Goal: Information Seeking & Learning: Compare options

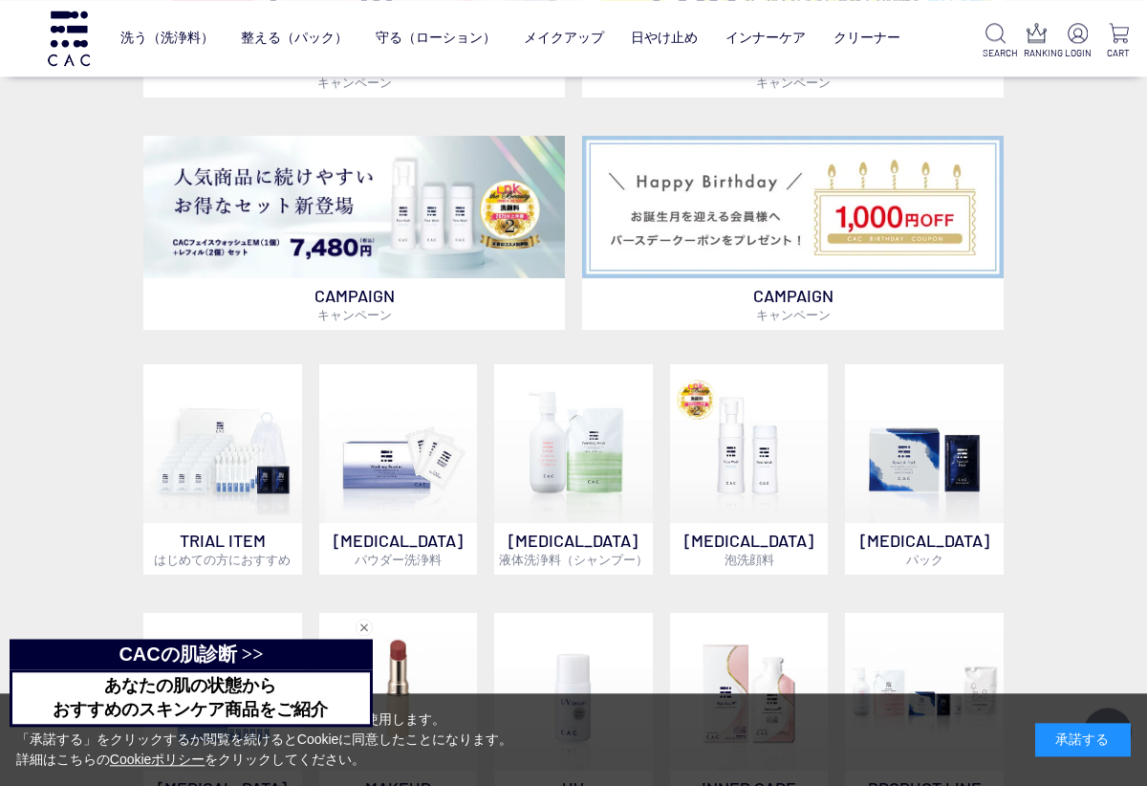
scroll to position [868, 0]
click at [585, 483] on img at bounding box center [573, 443] width 159 height 159
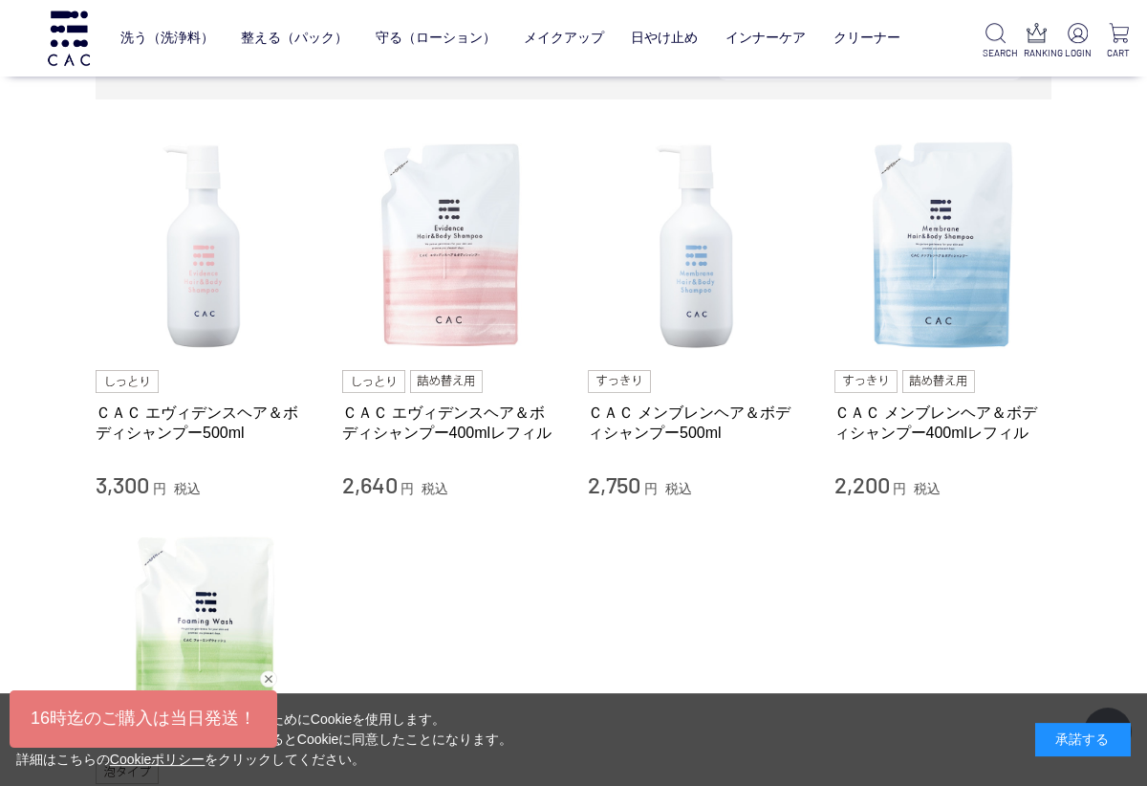
scroll to position [111, 0]
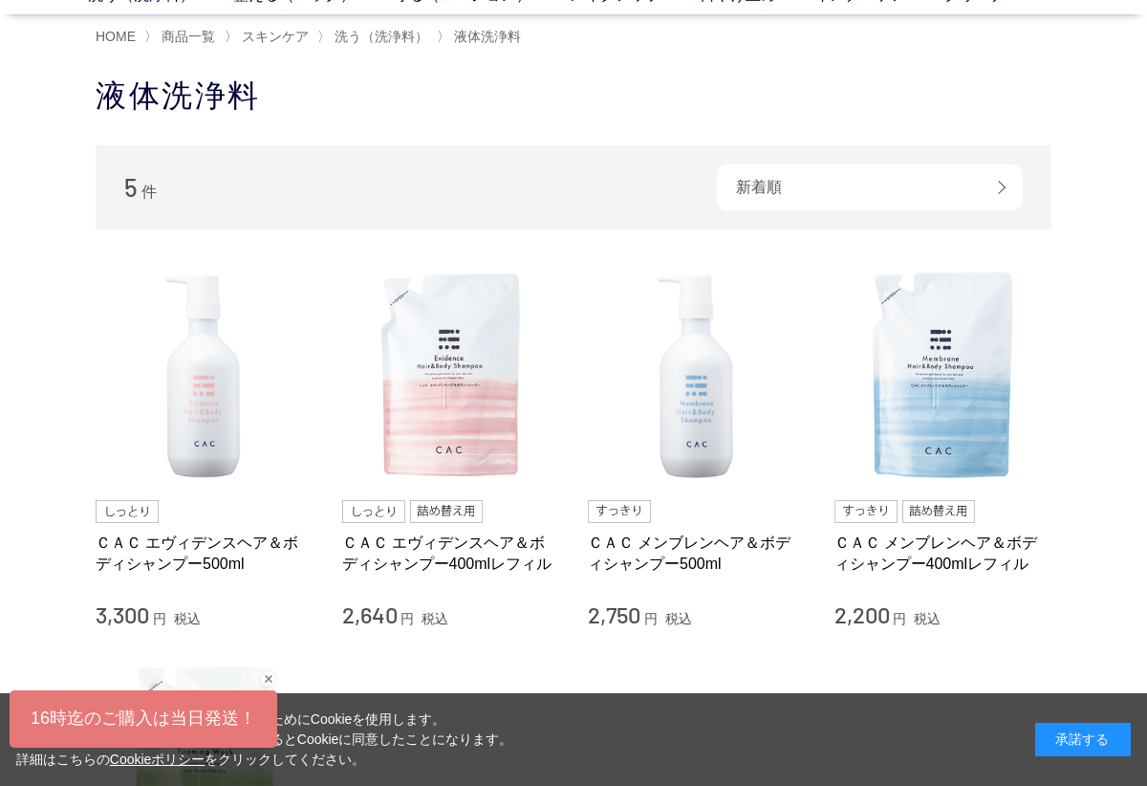
click at [216, 554] on link "ＣＡＣ エヴィデンスヘア＆ボディシャンプー500ml" at bounding box center [205, 552] width 218 height 41
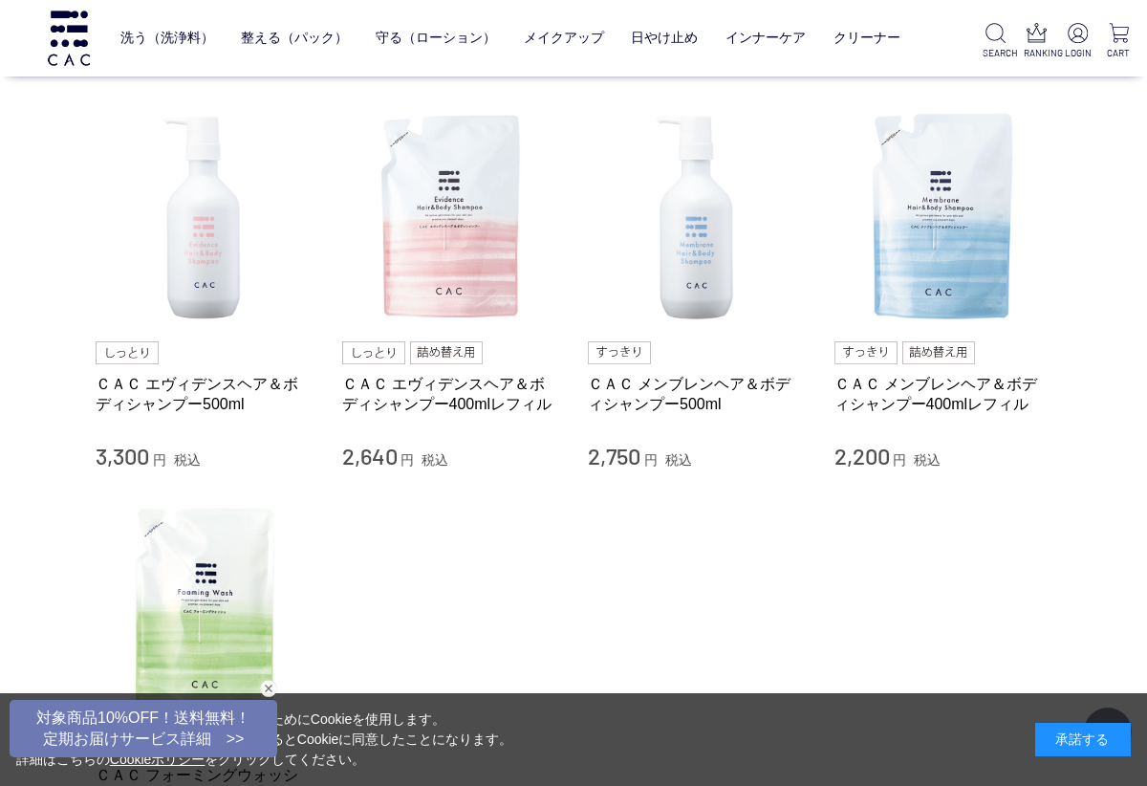
click at [711, 386] on link "ＣＡＣ メンブレンヘア＆ボディシャンプー500ml" at bounding box center [697, 394] width 218 height 41
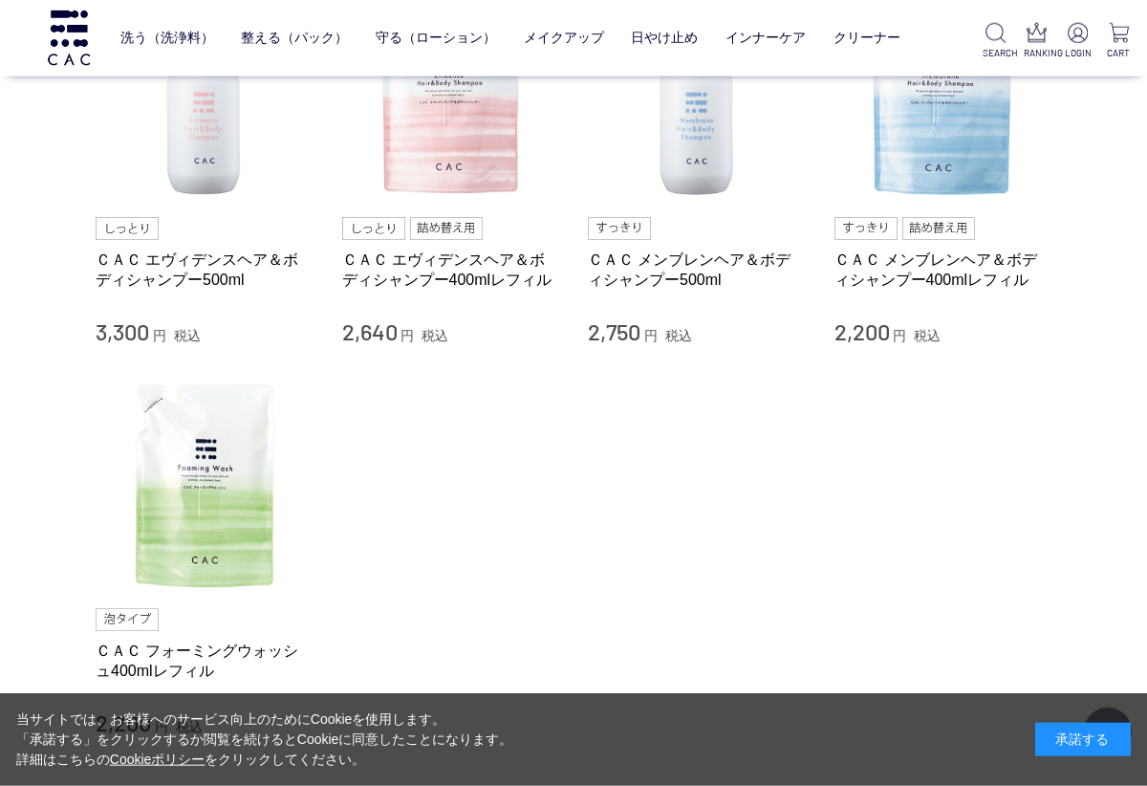
scroll to position [0, 0]
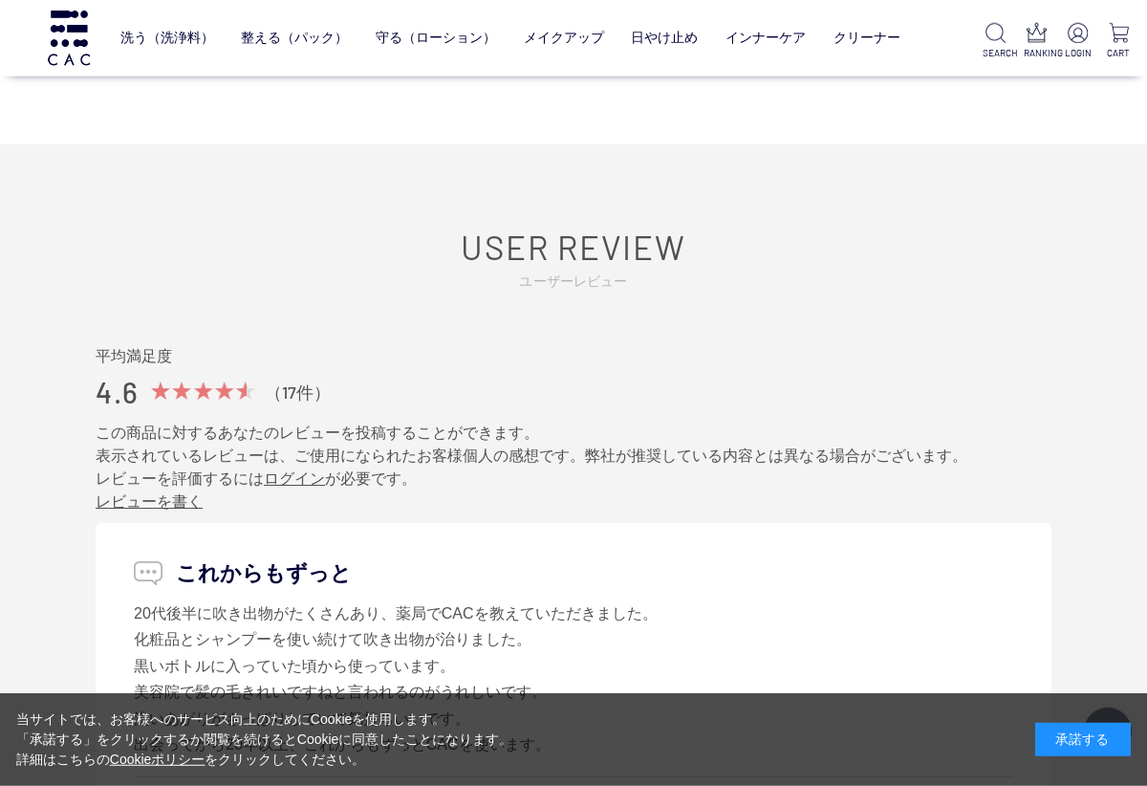
scroll to position [2459, 0]
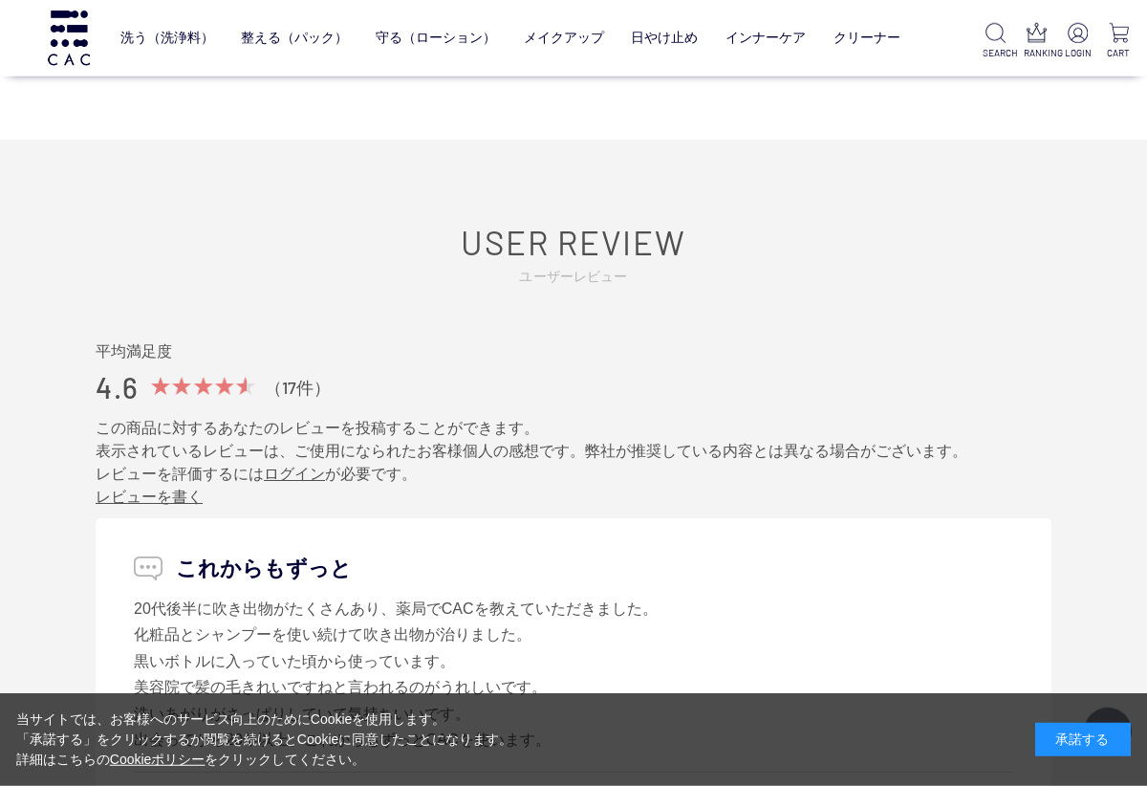
click at [302, 377] on div "（17件）" at bounding box center [298, 388] width 66 height 23
click at [233, 380] on span at bounding box center [199, 386] width 96 height 18
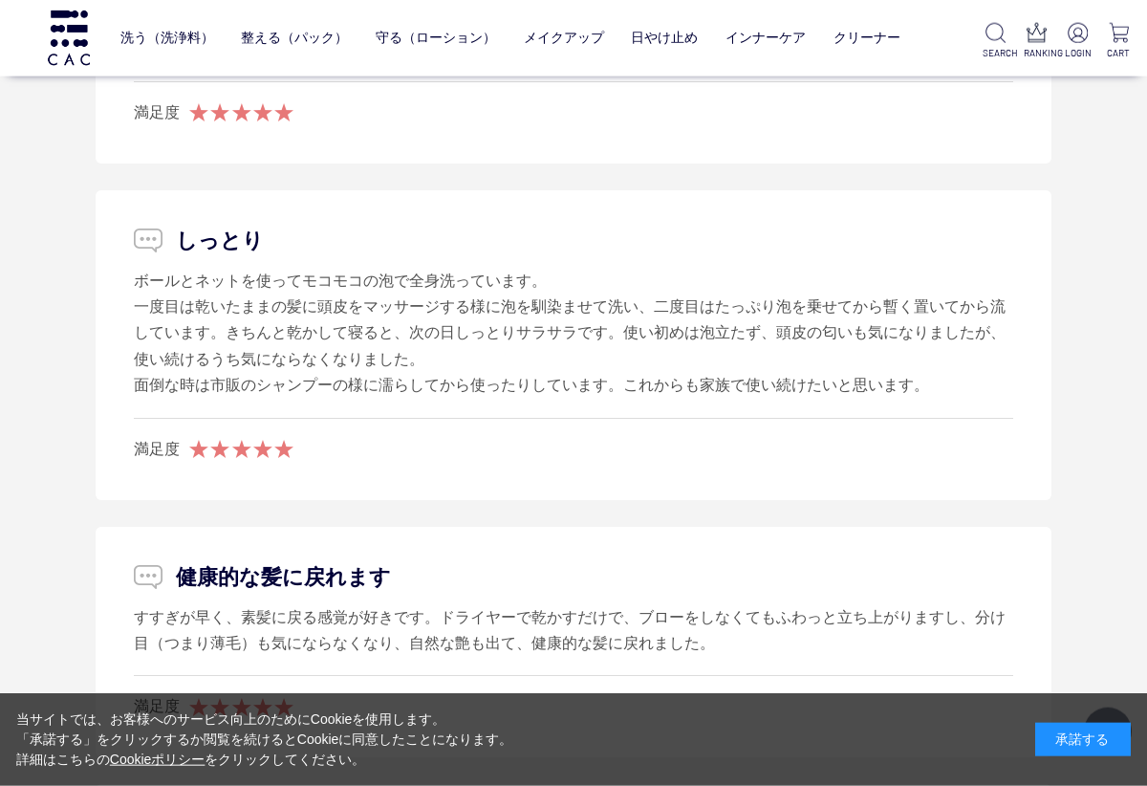
scroll to position [4053, 0]
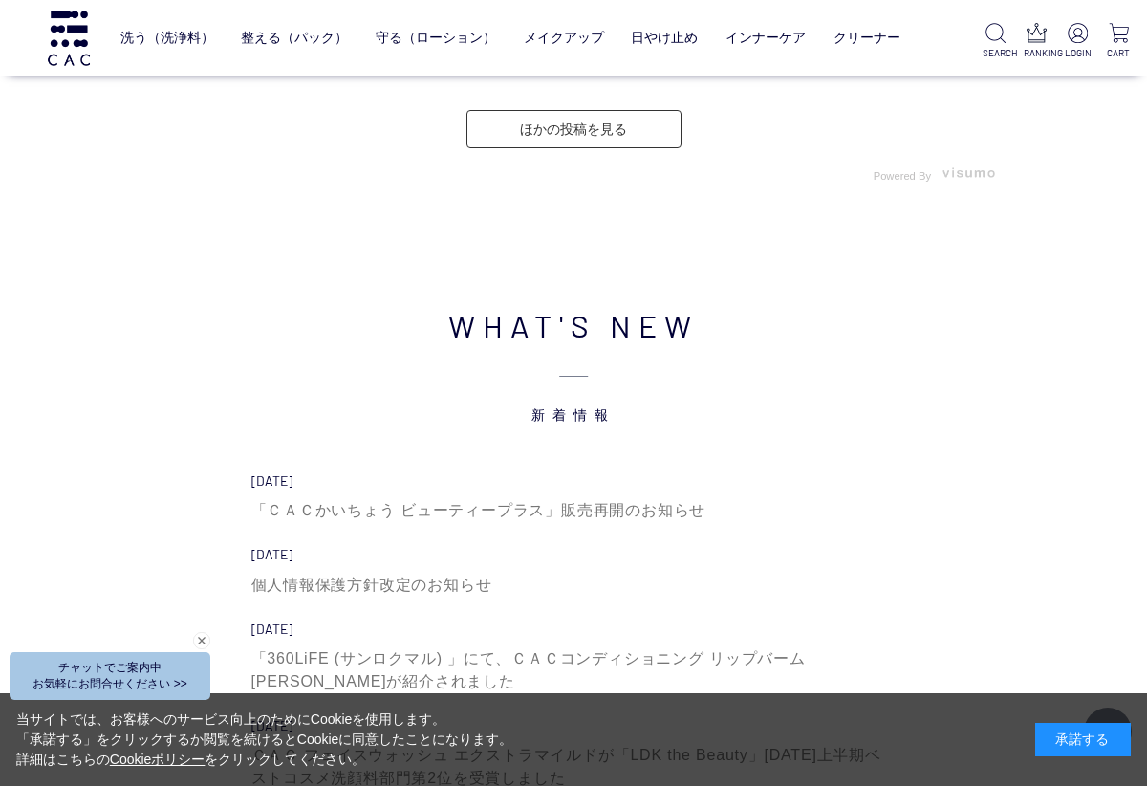
scroll to position [5655, 0]
